Goal: Task Accomplishment & Management: Manage account settings

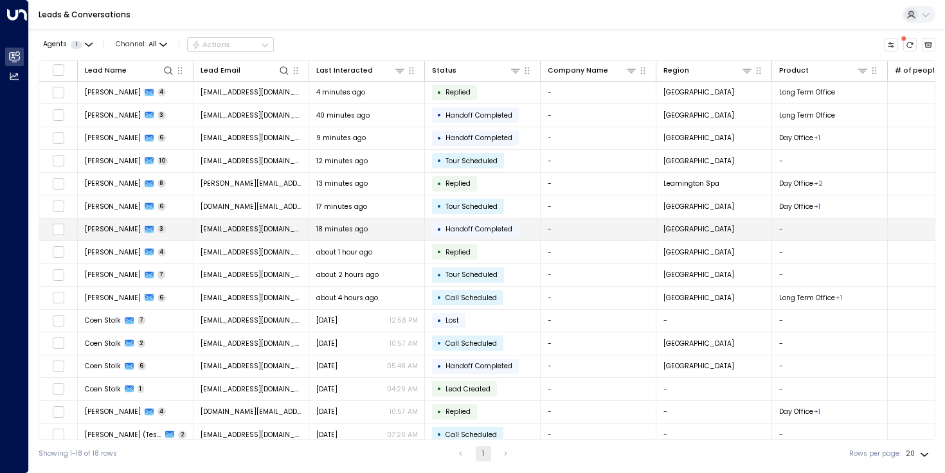
click at [177, 233] on td "Tiffany Chang 3" at bounding box center [136, 230] width 116 height 23
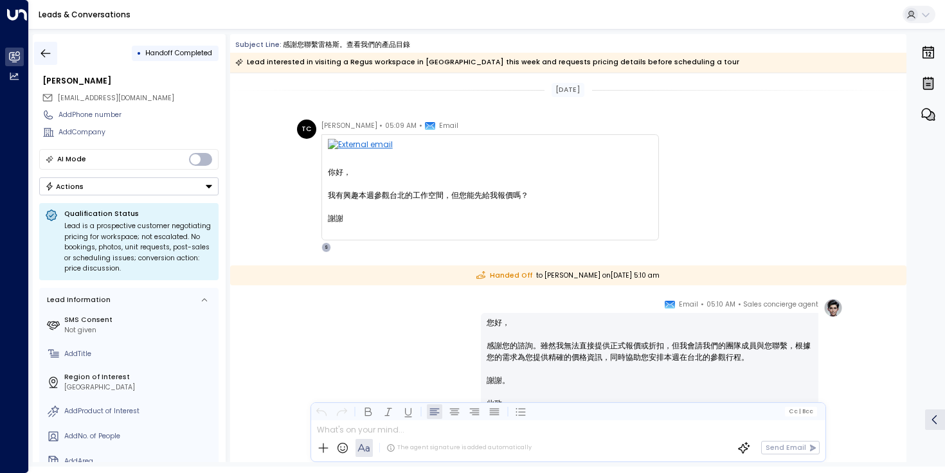
click at [51, 46] on button "button" at bounding box center [45, 53] width 23 height 23
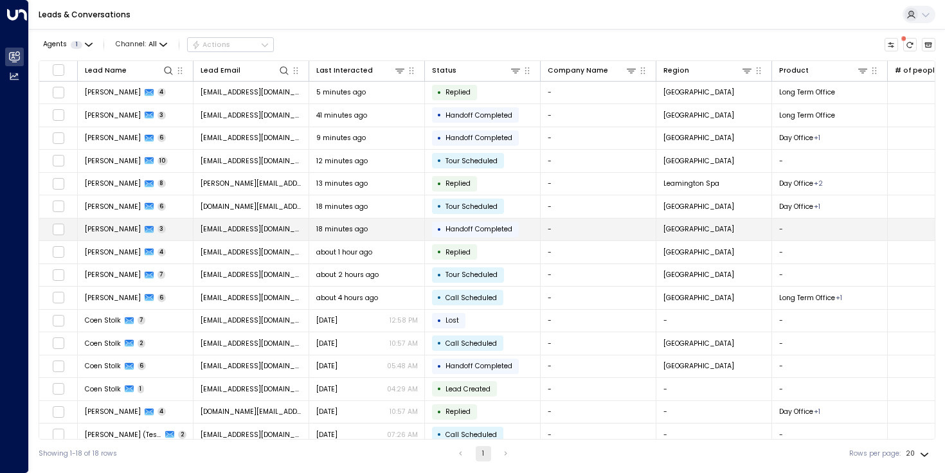
click at [226, 230] on span "tiffany66135@gmail.com" at bounding box center [252, 229] width 102 height 10
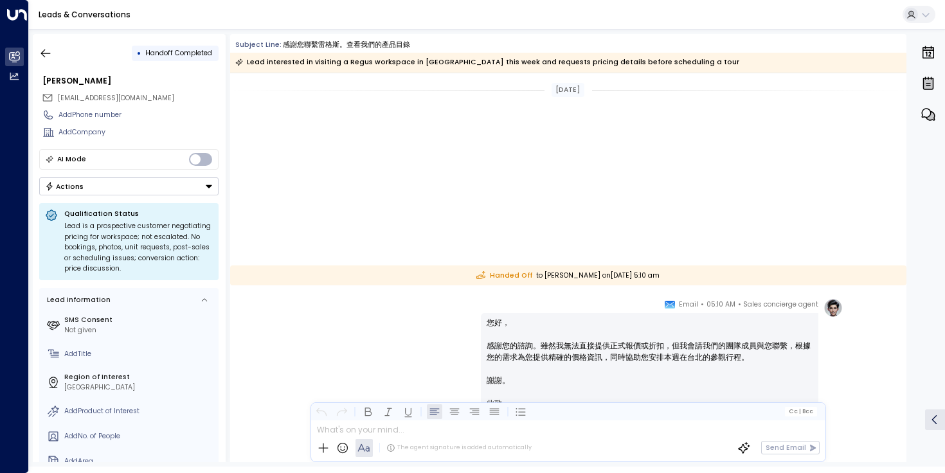
scroll to position [281, 0]
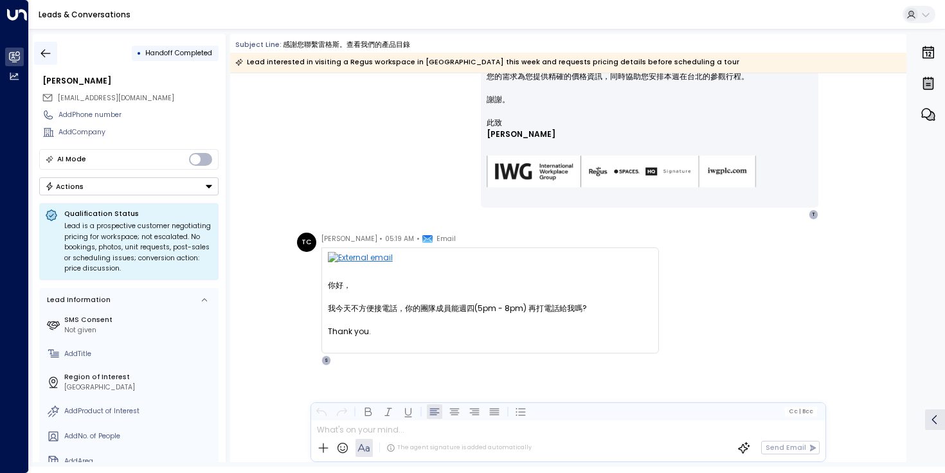
click at [43, 50] on icon "button" at bounding box center [45, 53] width 13 height 13
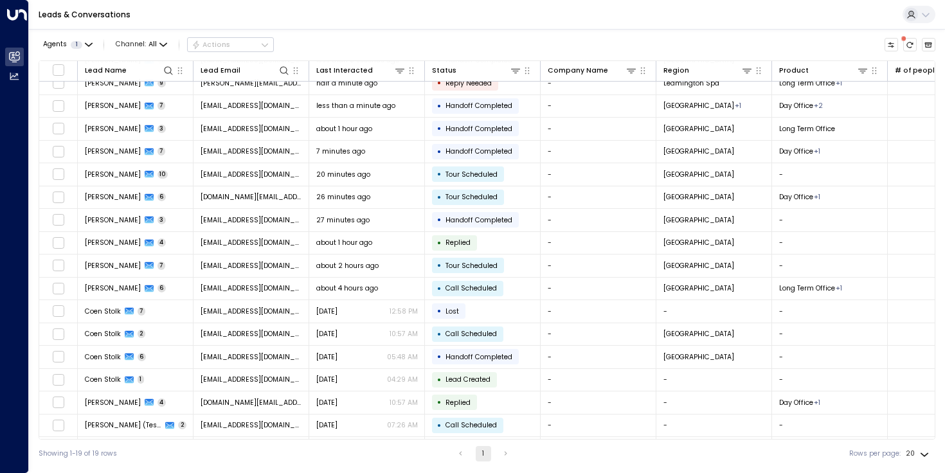
scroll to position [33, 0]
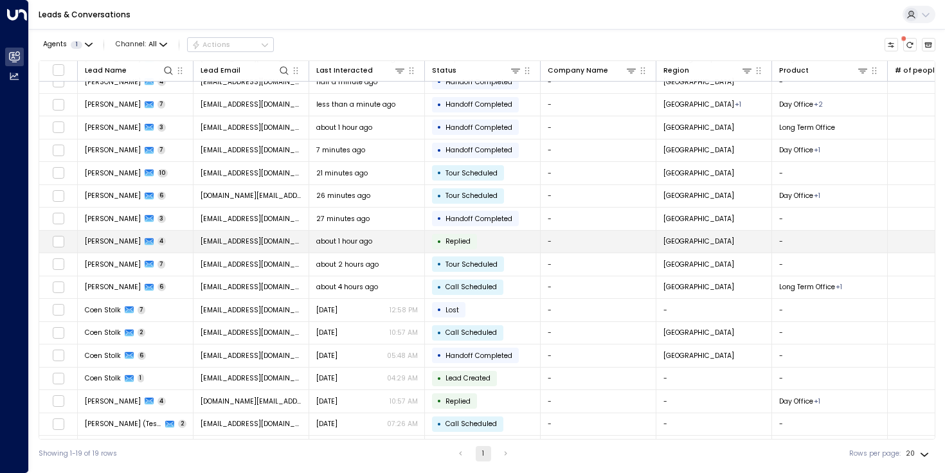
click at [110, 239] on span "Alison LISON" at bounding box center [113, 242] width 56 height 10
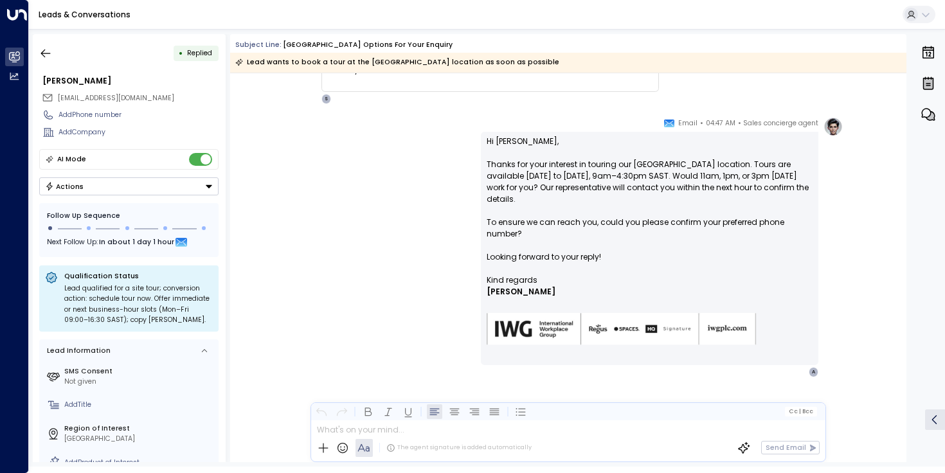
scroll to position [704, 0]
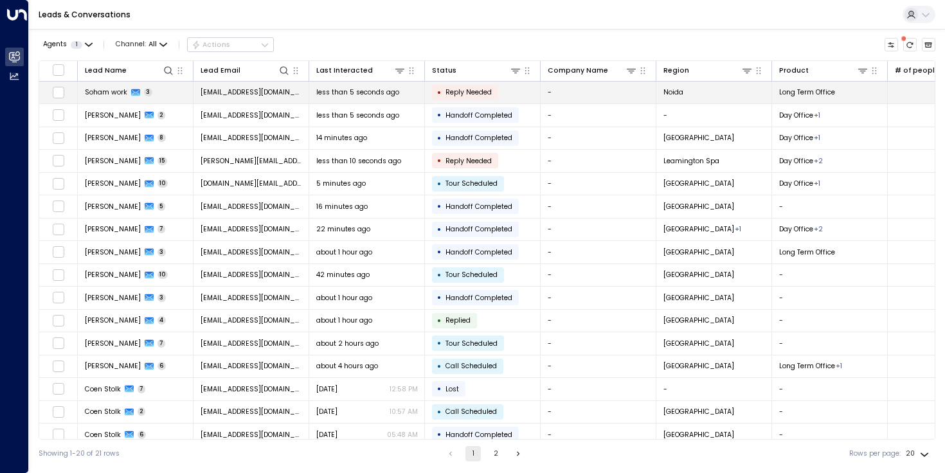
click at [99, 95] on span "Soham work" at bounding box center [106, 92] width 42 height 10
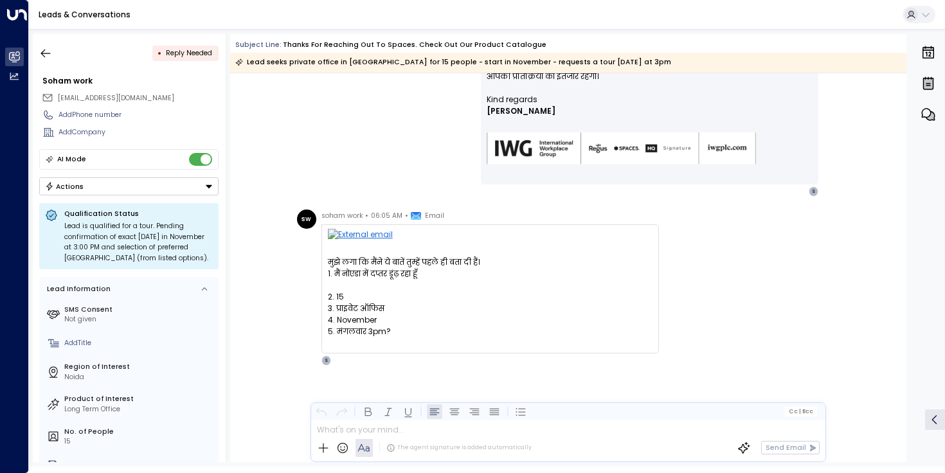
scroll to position [364, 0]
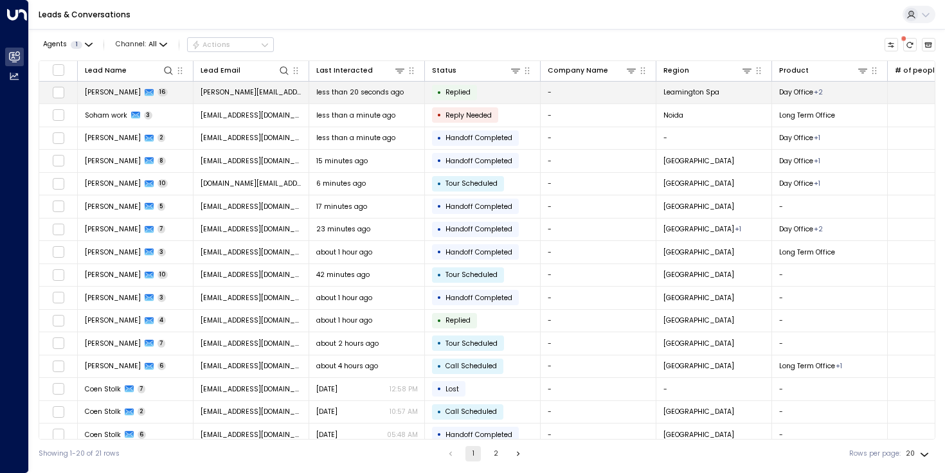
click at [269, 95] on span "khyati.singh143@gmail.com" at bounding box center [252, 92] width 102 height 10
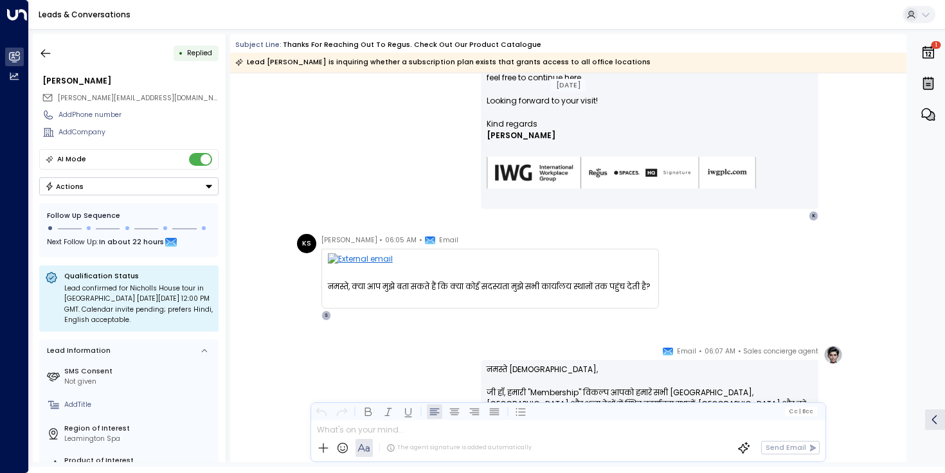
scroll to position [4020, 0]
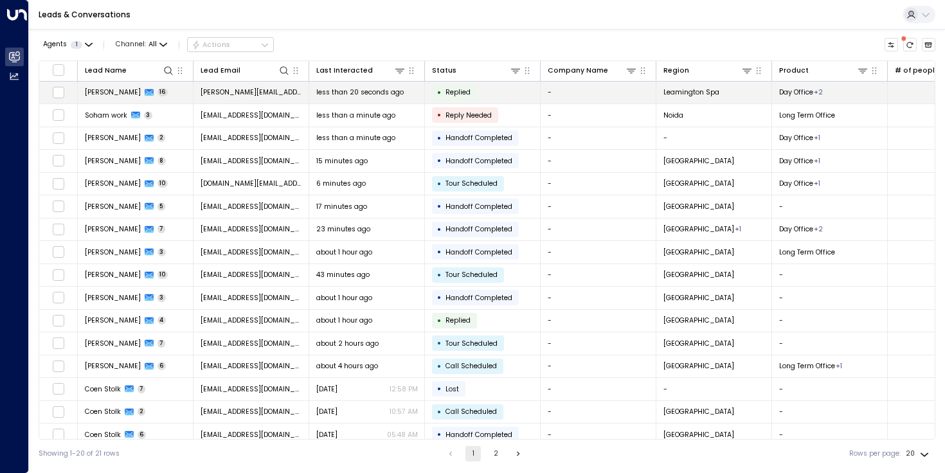
click at [174, 87] on td "Khyati Singh 16" at bounding box center [136, 93] width 116 height 23
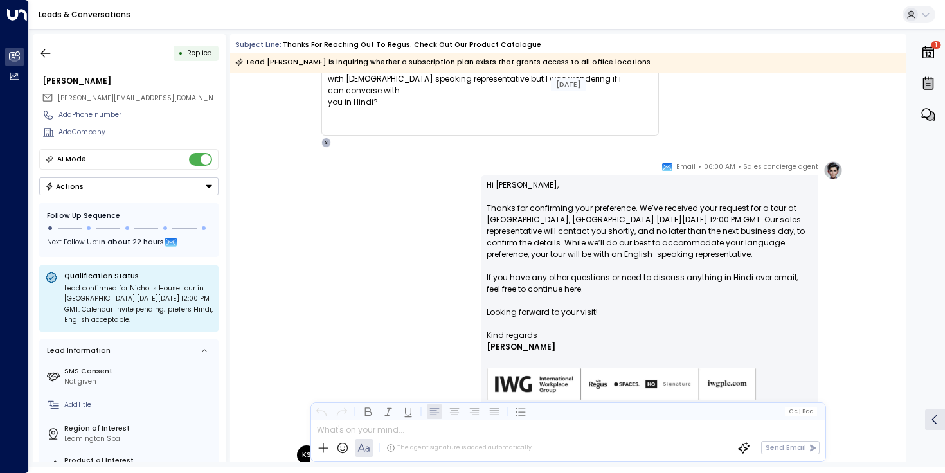
scroll to position [2650, 0]
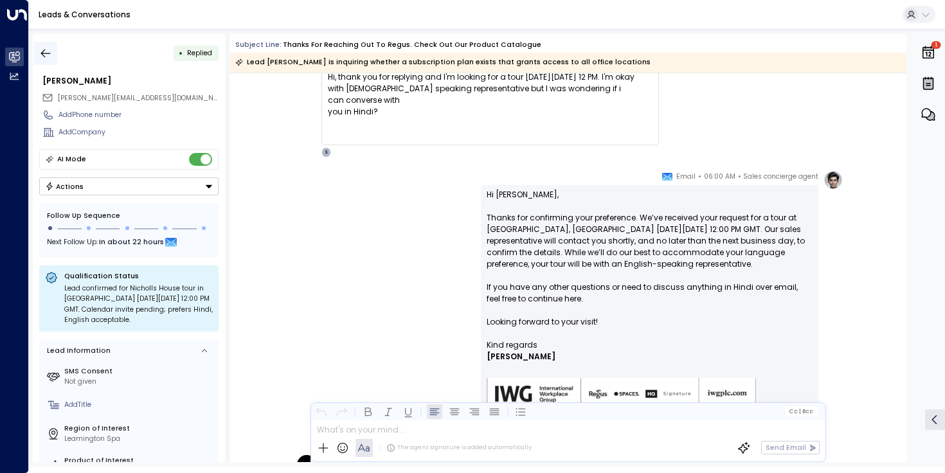
click at [51, 47] on icon "button" at bounding box center [45, 53] width 13 height 13
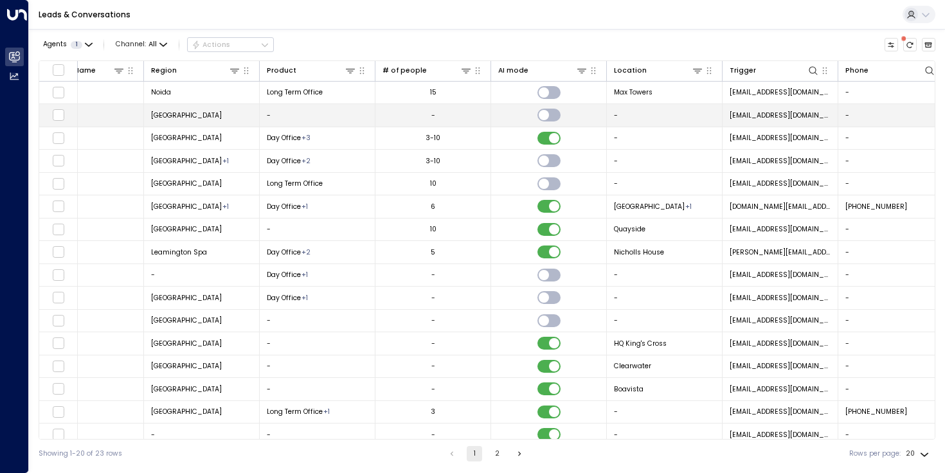
scroll to position [0, 538]
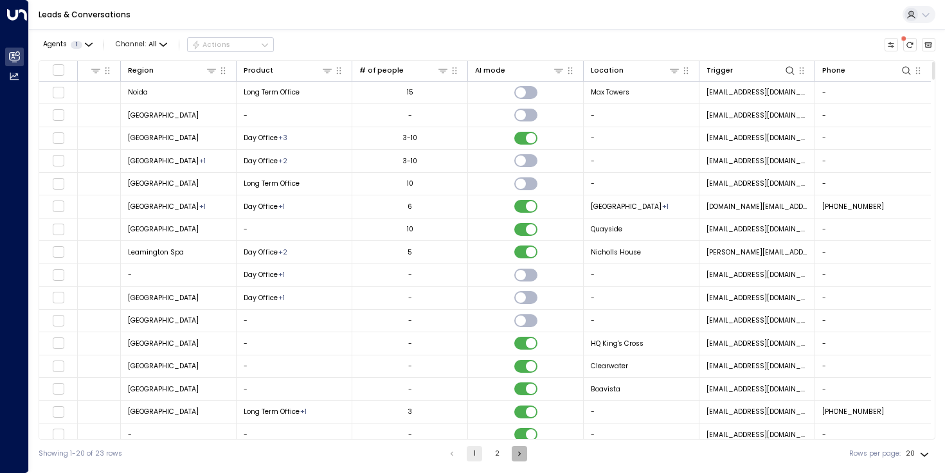
click at [519, 453] on icon "Go to next page" at bounding box center [519, 453] width 9 height 9
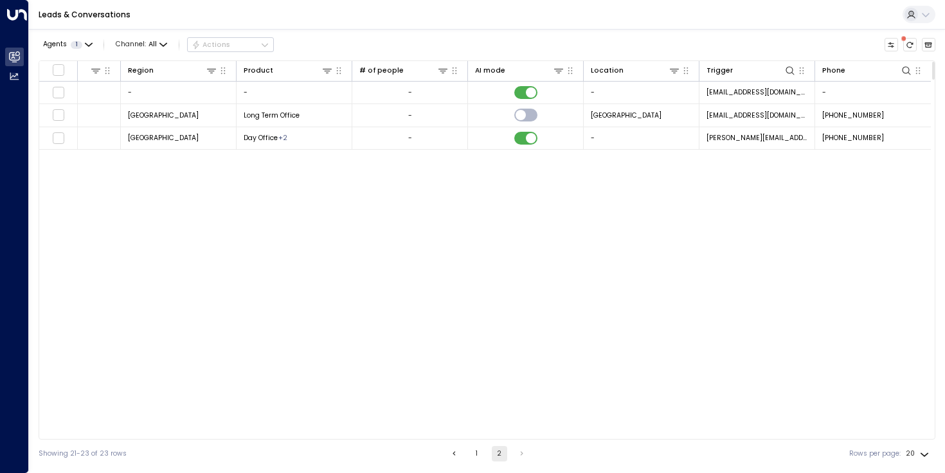
scroll to position [0, 535]
click at [453, 453] on icon "Go to previous page" at bounding box center [454, 453] width 3 height 5
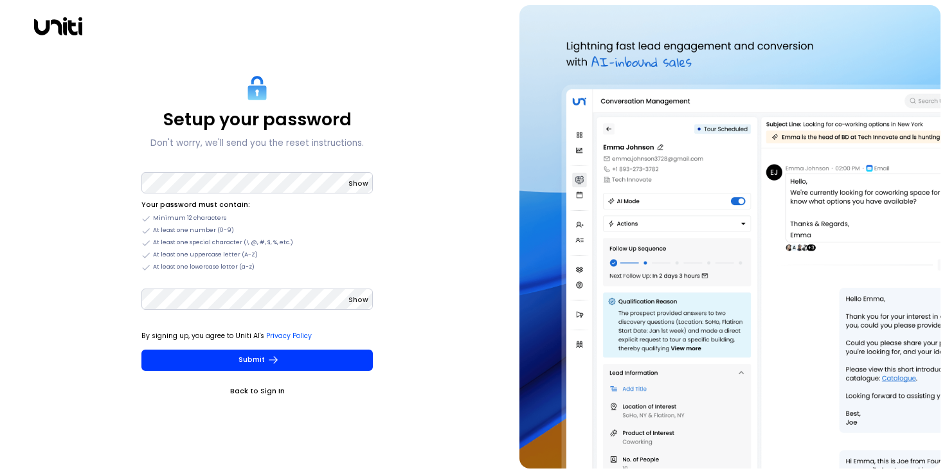
click at [452, 93] on div "Setup your password Don't worry, we'll send you the reset instructions. Show Yo…" at bounding box center [257, 237] width 505 height 464
